Goal: Navigation & Orientation: Find specific page/section

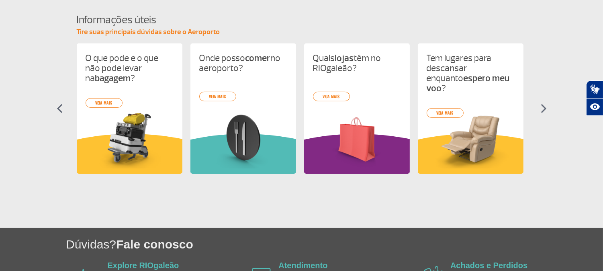
scroll to position [414, 0]
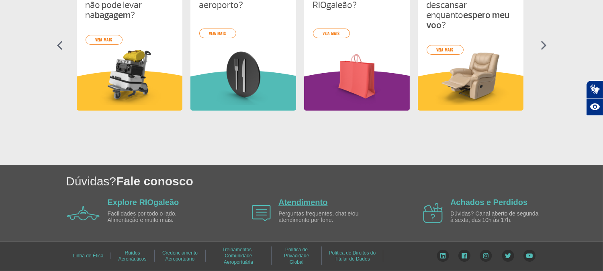
click at [307, 206] on link "Atendimento" at bounding box center [302, 202] width 49 height 9
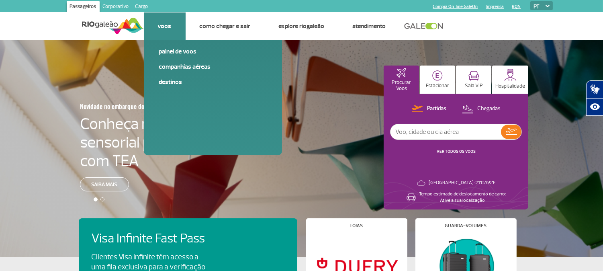
click at [171, 49] on link "Painel de voos" at bounding box center [213, 51] width 108 height 9
